Goal: Find specific page/section: Find specific page/section

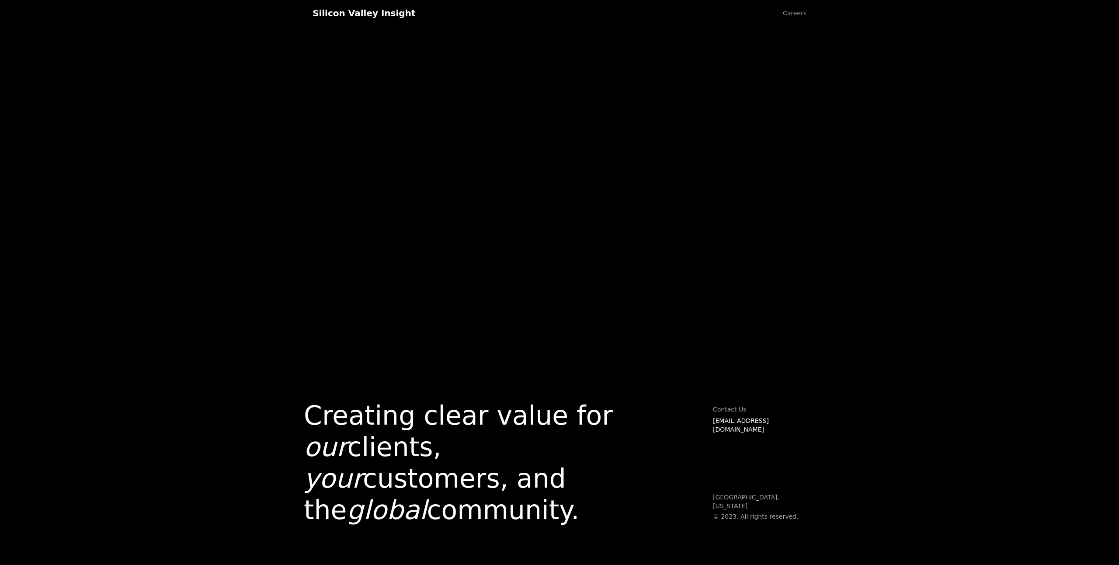
click at [802, 14] on link "Careers" at bounding box center [794, 13] width 41 height 26
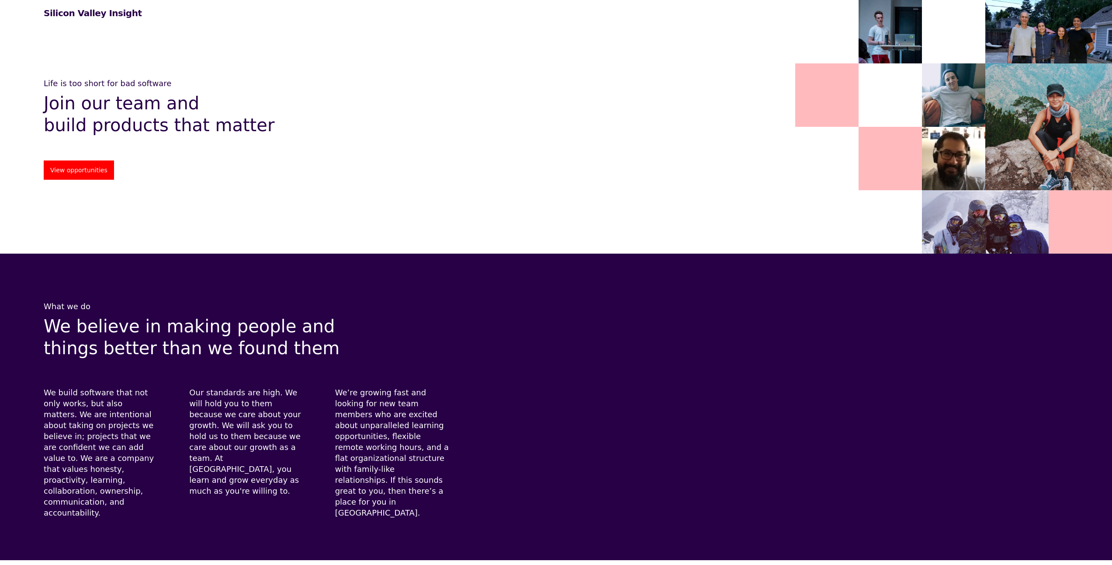
click at [100, 165] on link "View opportunities" at bounding box center [79, 169] width 70 height 19
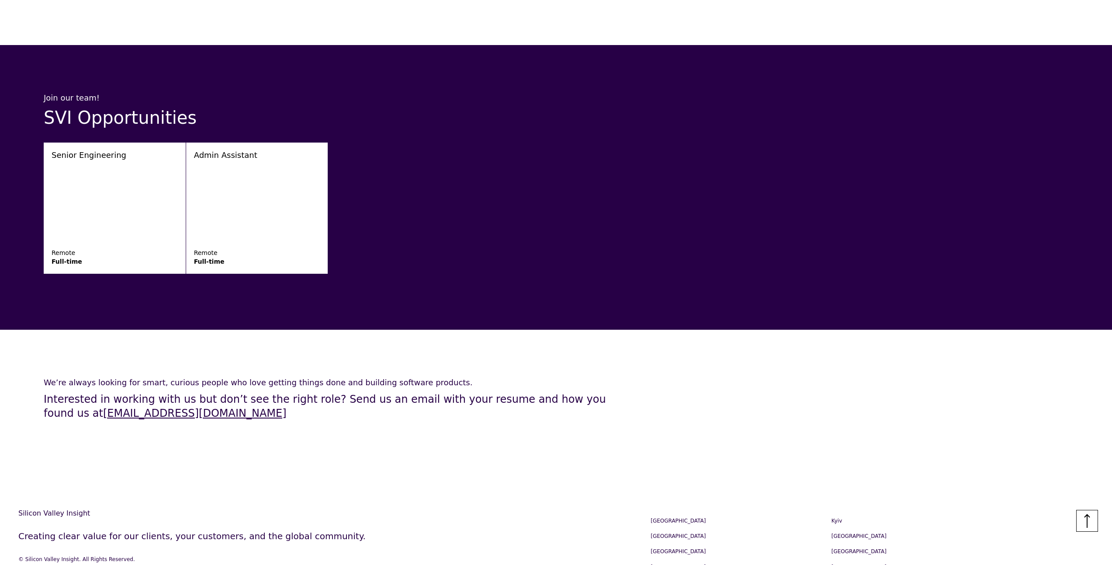
scroll to position [1351, 0]
